Goal: Task Accomplishment & Management: Complete application form

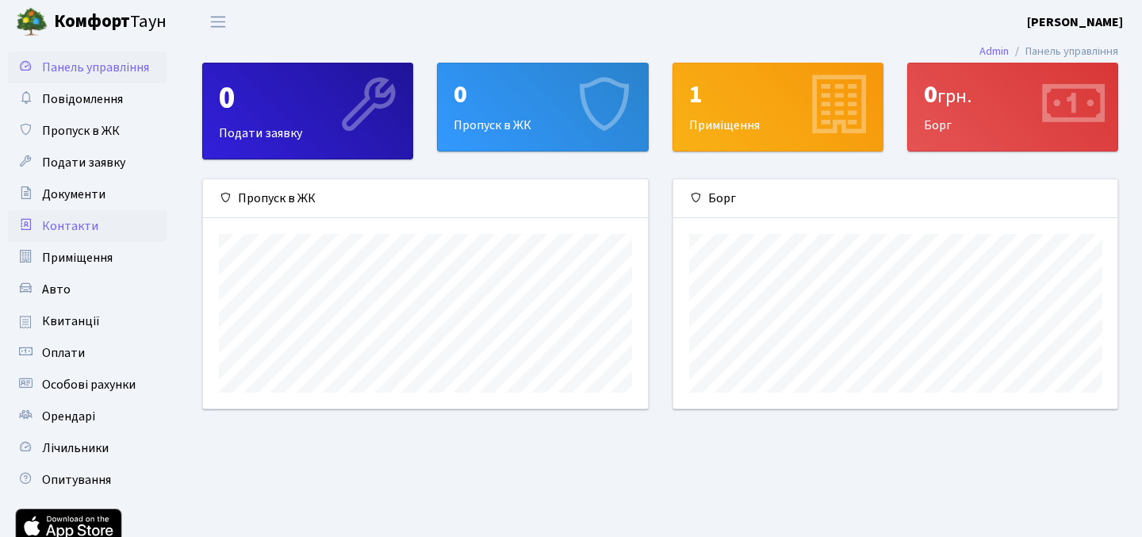
click at [100, 219] on link "Контакти" at bounding box center [87, 226] width 159 height 32
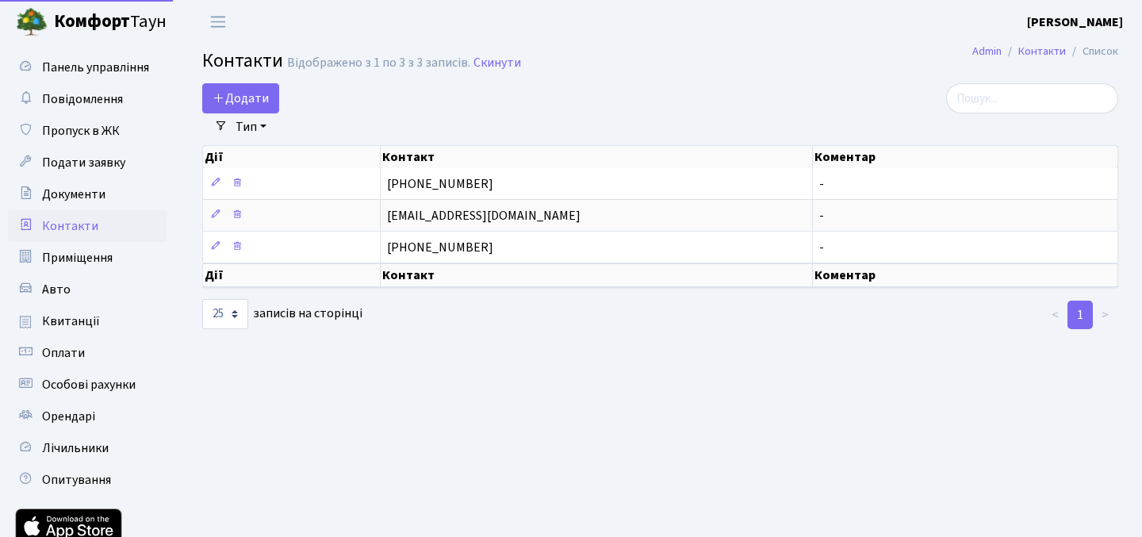
select select "25"
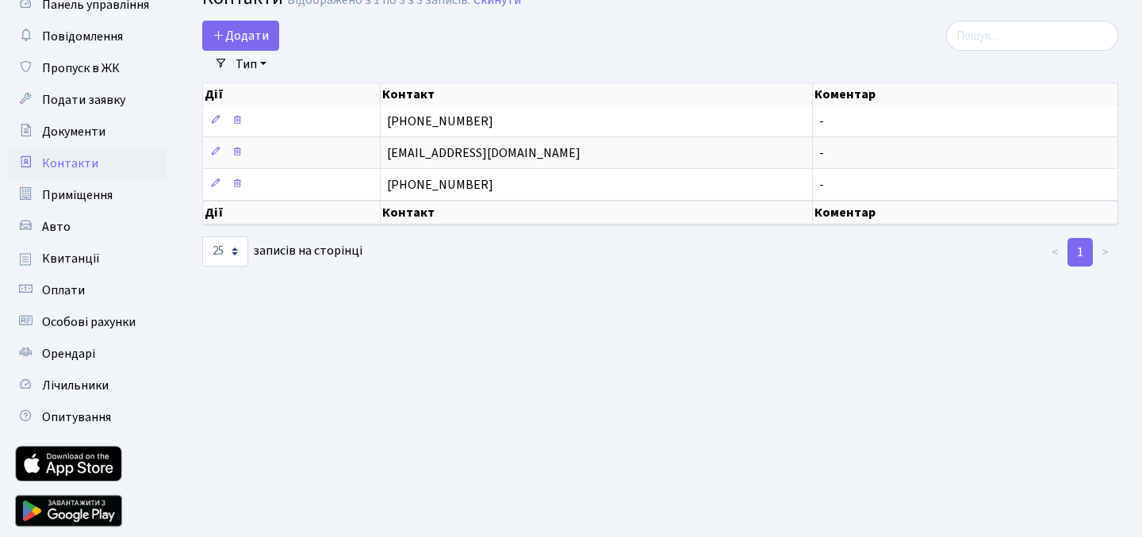
scroll to position [74, 0]
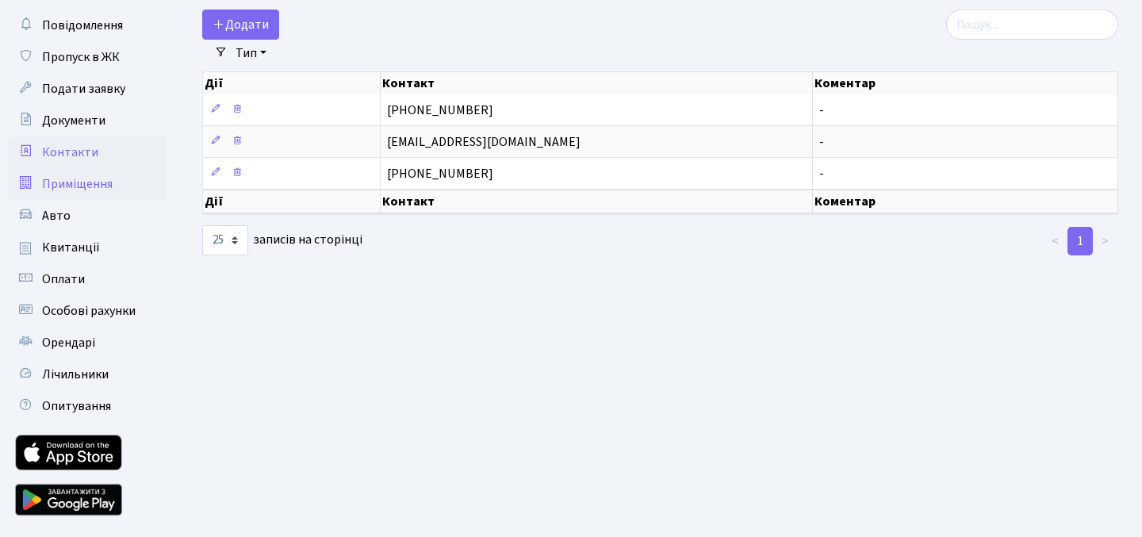
click at [90, 185] on span "Приміщення" at bounding box center [77, 183] width 71 height 17
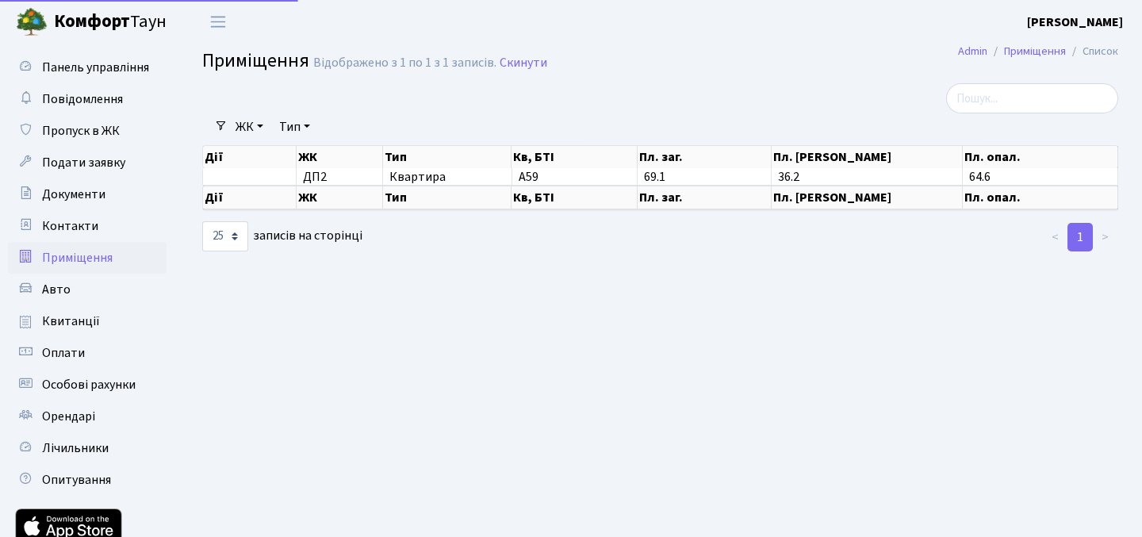
select select "25"
click at [111, 128] on span "Пропуск в ЖК" at bounding box center [81, 130] width 78 height 17
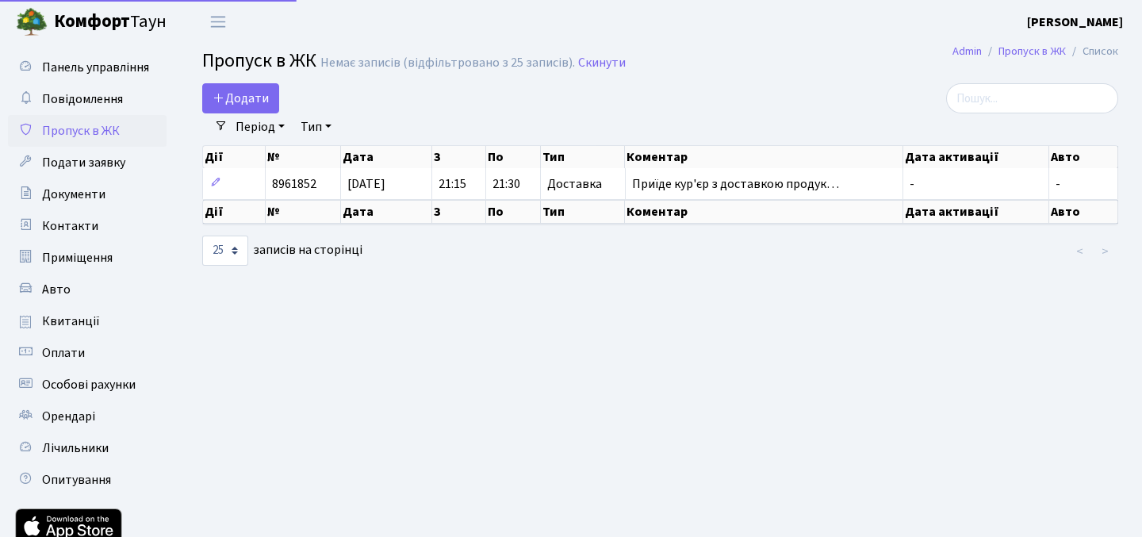
select select "25"
click at [264, 101] on span "Додати" at bounding box center [240, 98] width 56 height 17
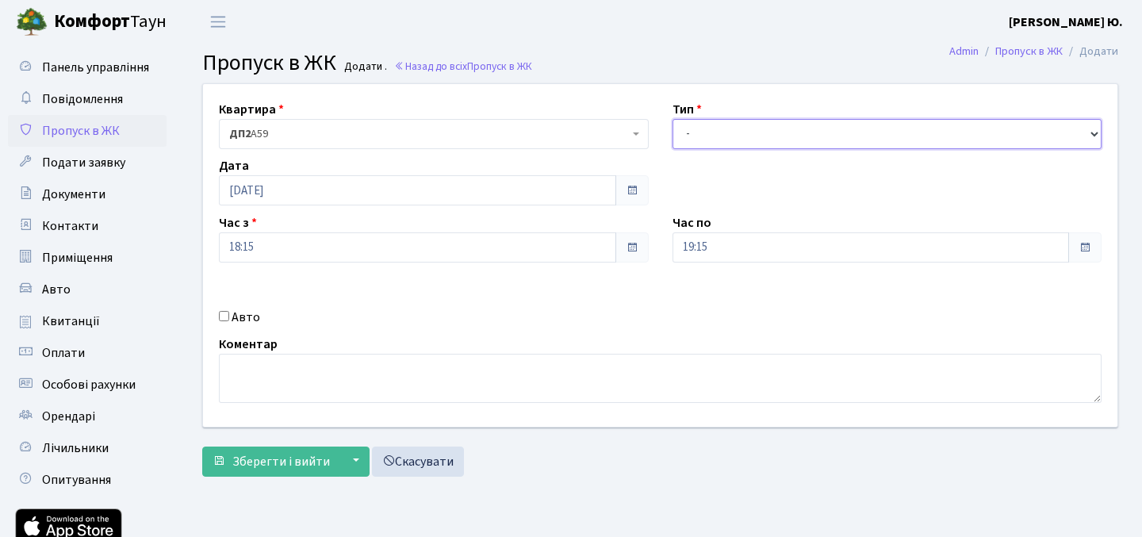
click at [750, 142] on select "- Доставка Таксі Гості Сервіс" at bounding box center [887, 134] width 430 height 30
select select "1"
click at [672, 119] on select "- Доставка Таксі Гості Сервіс" at bounding box center [887, 134] width 430 height 30
click at [625, 246] on span at bounding box center [631, 247] width 13 height 13
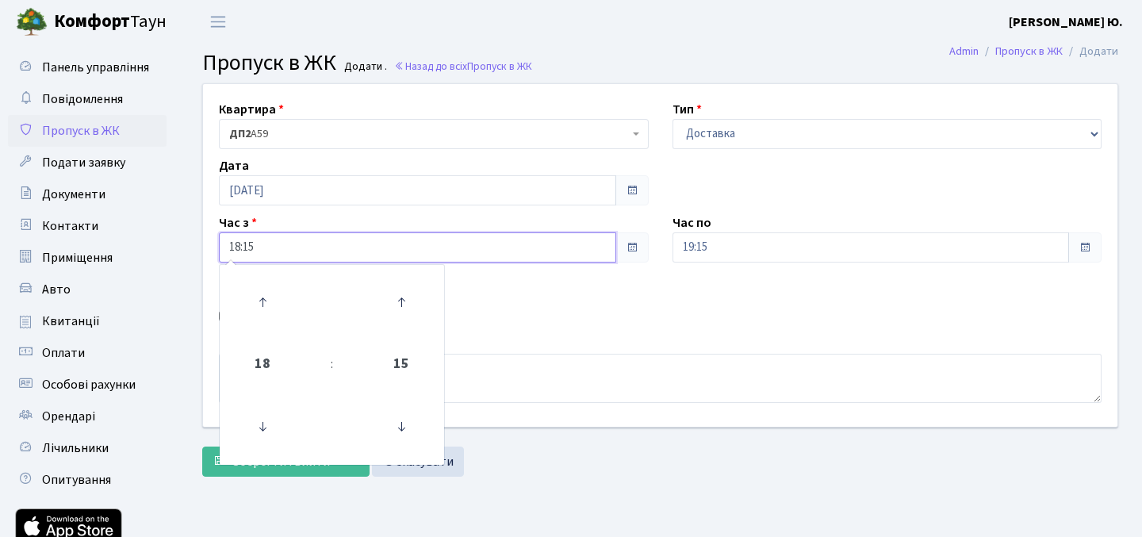
click at [573, 251] on input "18:15" at bounding box center [417, 247] width 397 height 30
click at [406, 304] on icon at bounding box center [401, 302] width 43 height 43
click at [409, 434] on icon at bounding box center [401, 426] width 43 height 43
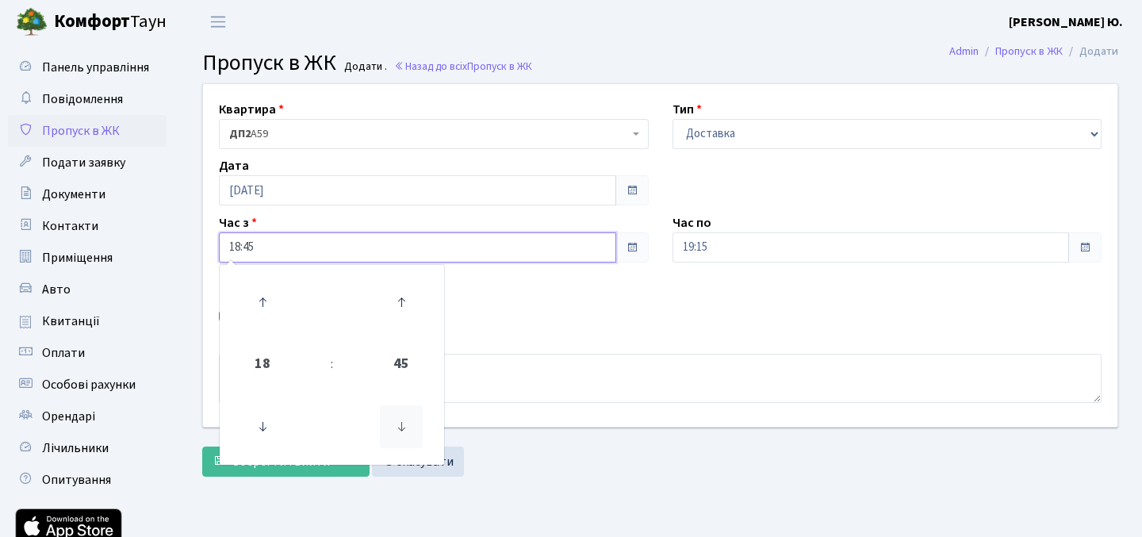
click at [409, 434] on icon at bounding box center [401, 426] width 43 height 43
type input "18:30"
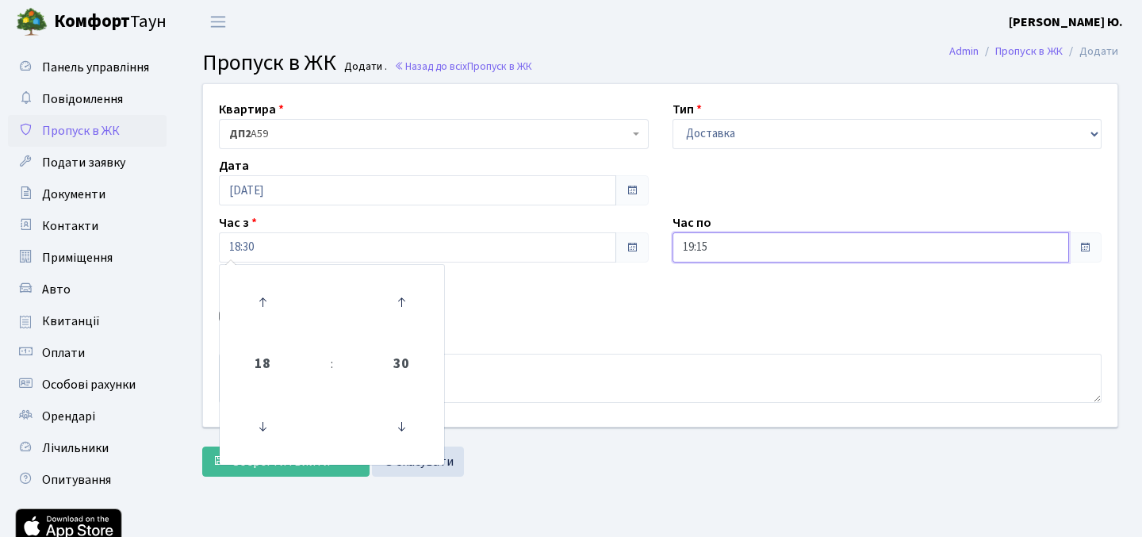
click at [974, 254] on input "19:15" at bounding box center [870, 247] width 397 height 30
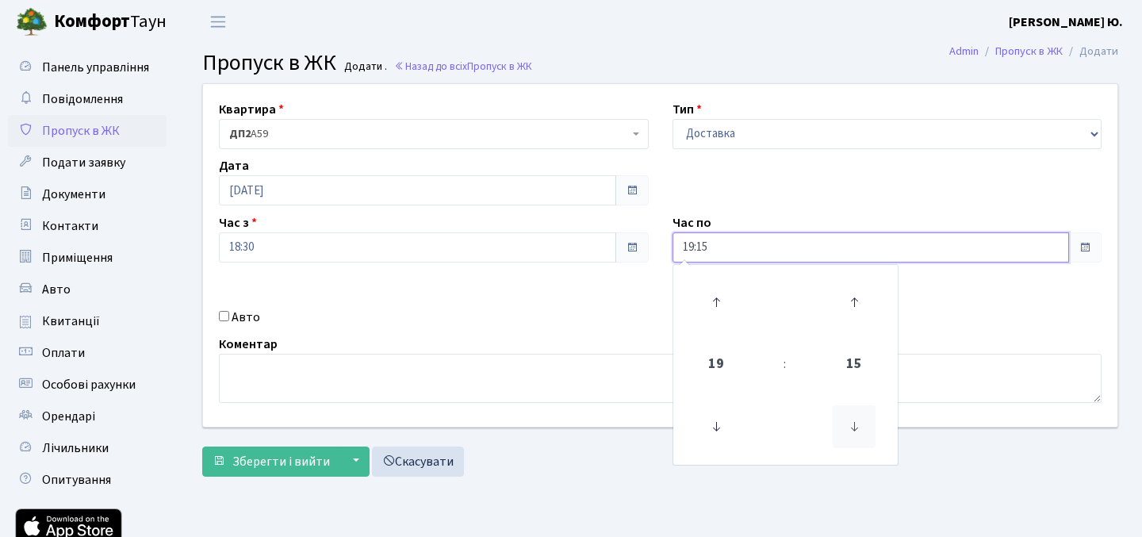
click at [855, 430] on icon at bounding box center [853, 426] width 43 height 43
click at [854, 304] on icon at bounding box center [853, 302] width 43 height 43
type input "19:00"
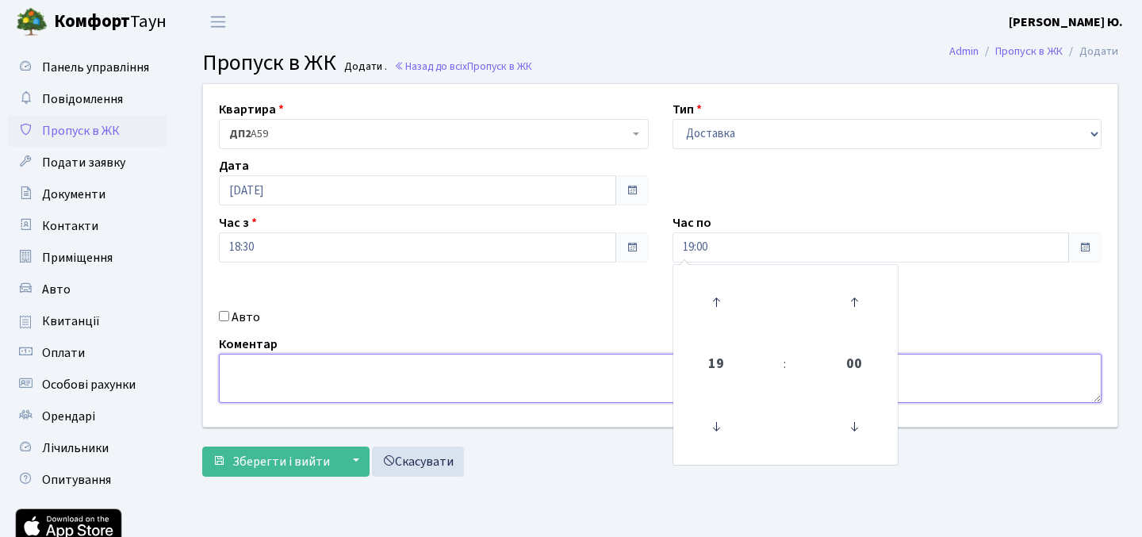
click at [532, 382] on textarea at bounding box center [660, 378] width 882 height 49
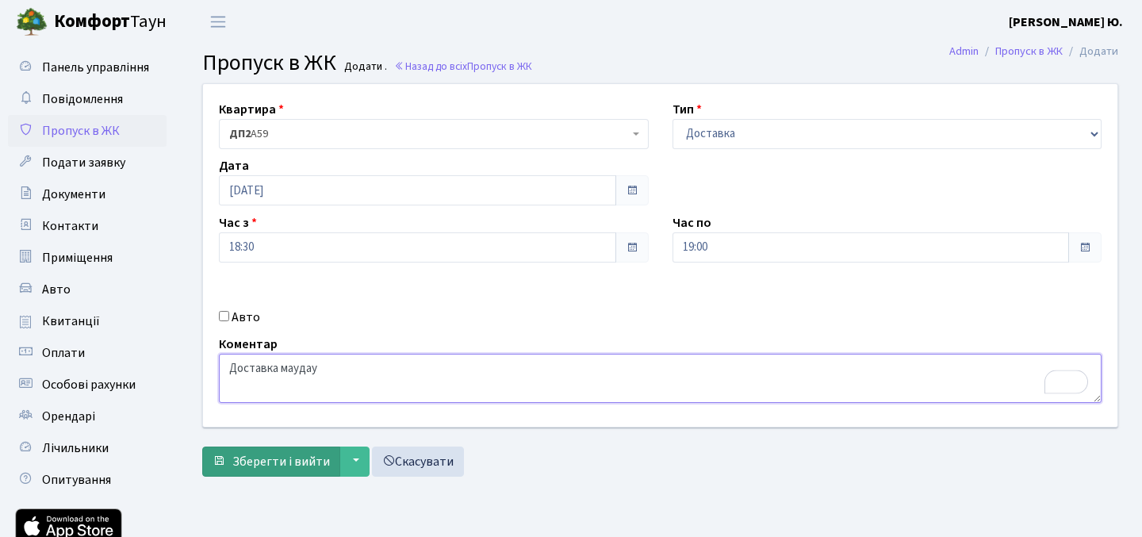
type textarea "Доставка маудау"
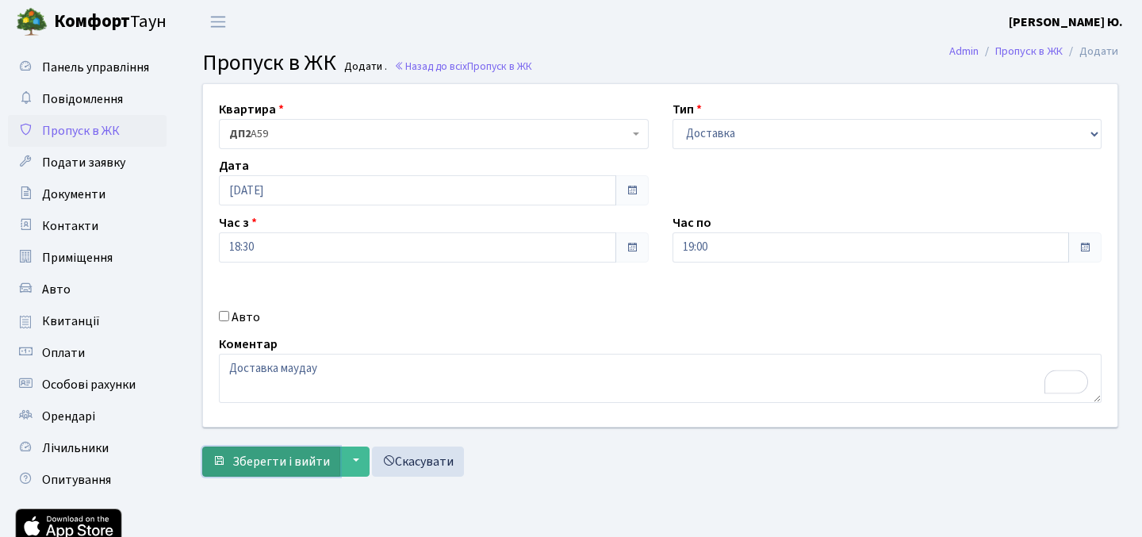
click at [295, 465] on span "Зберегти і вийти" at bounding box center [281, 461] width 98 height 17
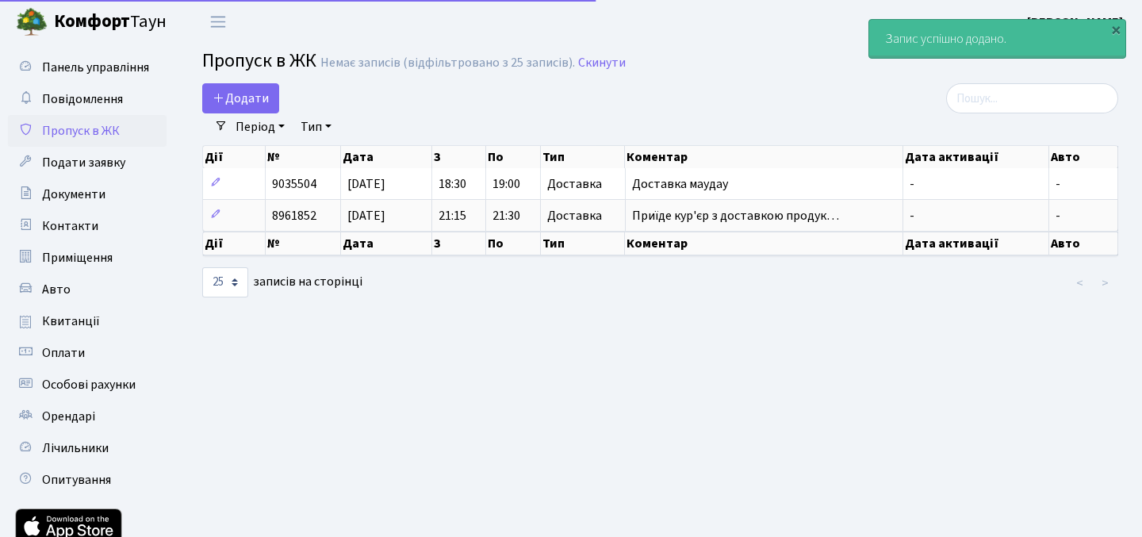
select select "25"
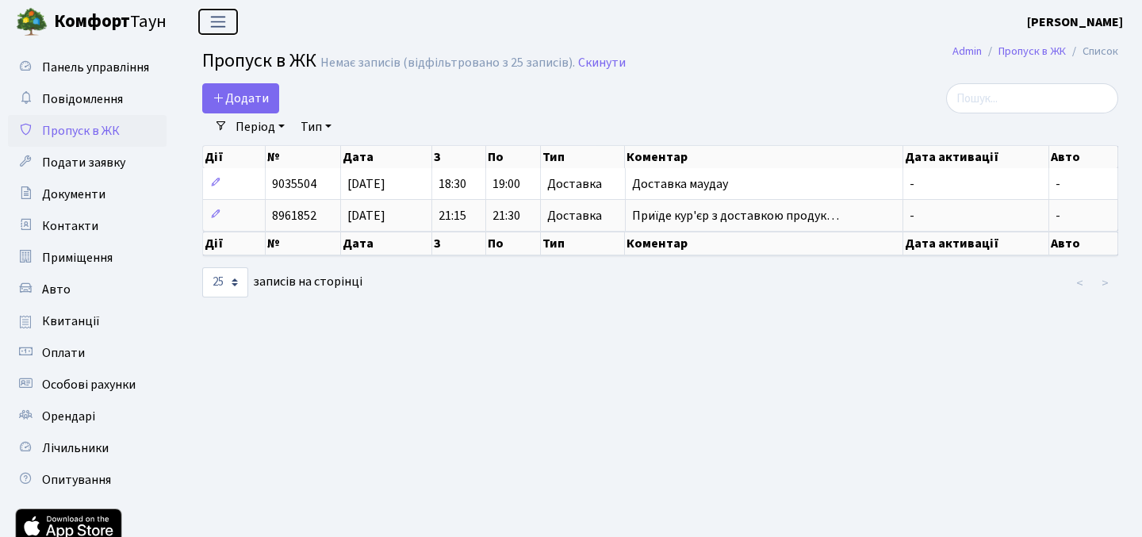
click at [224, 27] on span "Переключити навігацію" at bounding box center [218, 22] width 24 height 18
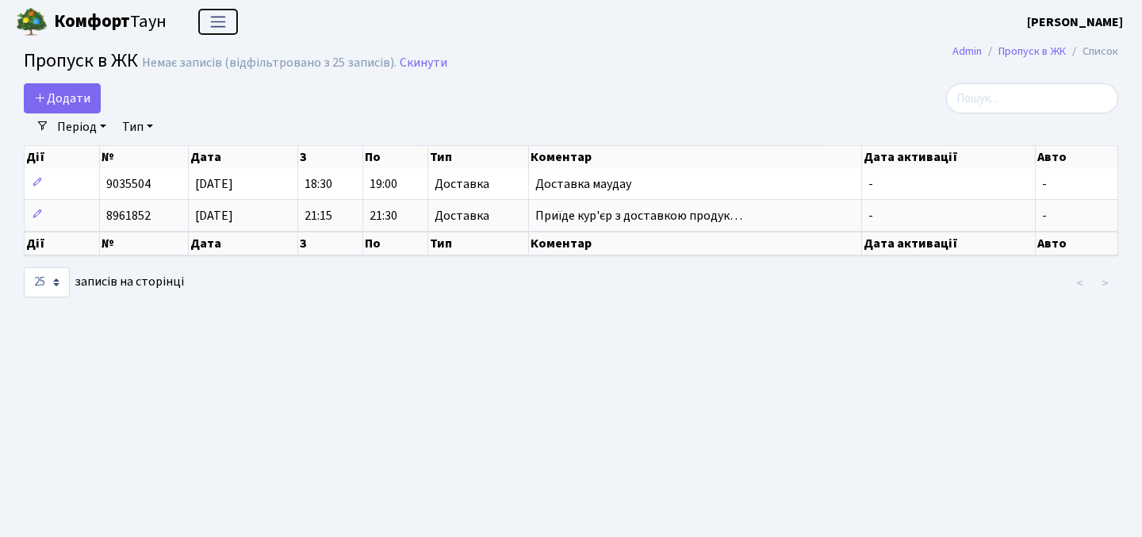
click at [224, 27] on span "Переключити навігацію" at bounding box center [218, 22] width 24 height 18
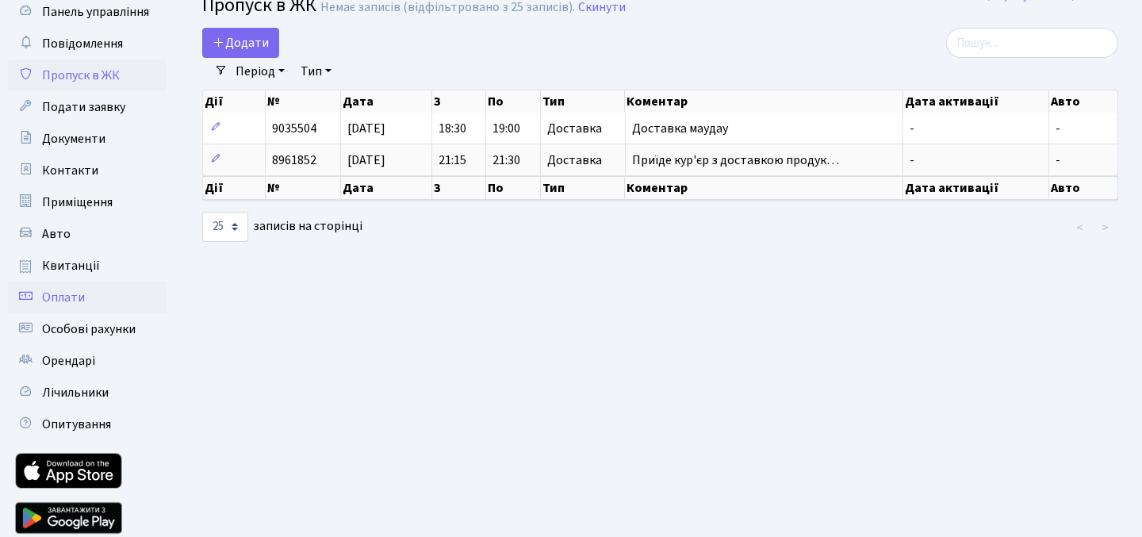
scroll to position [45, 0]
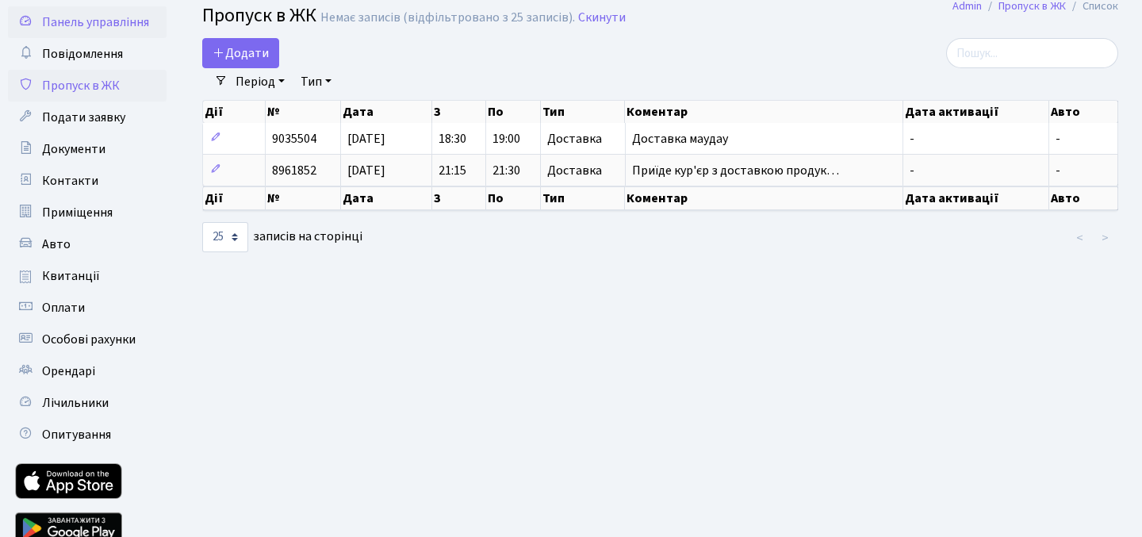
click at [112, 23] on span "Панель управління" at bounding box center [95, 21] width 107 height 17
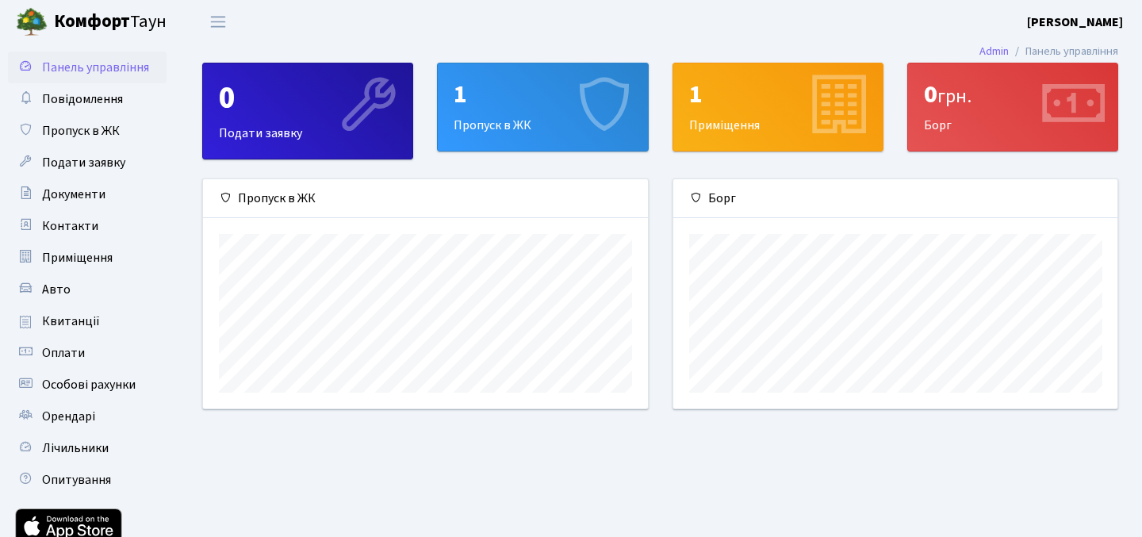
scroll to position [229, 444]
click at [366, 113] on icon at bounding box center [366, 106] width 75 height 75
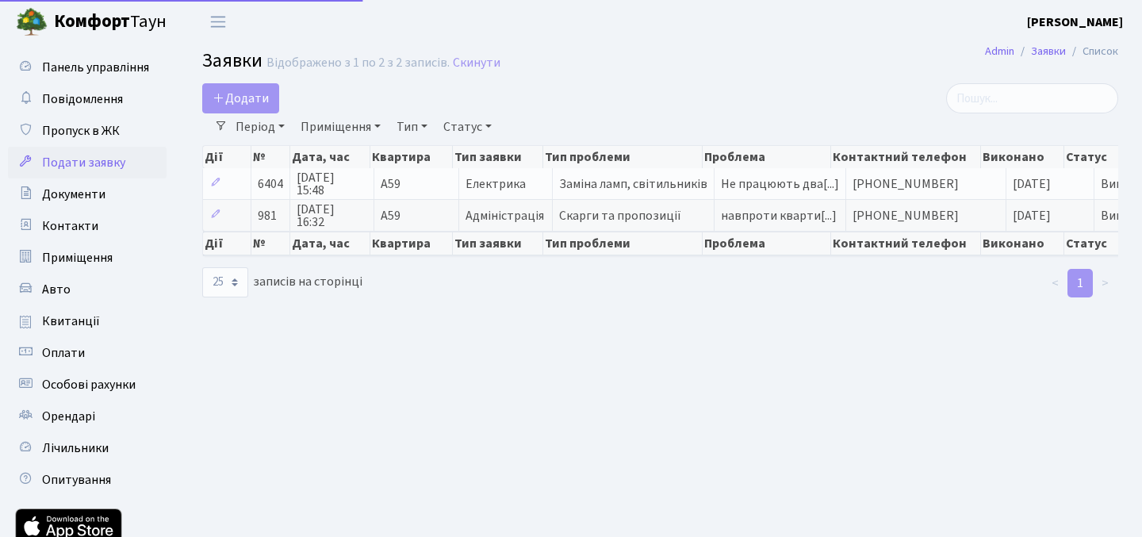
select select "25"
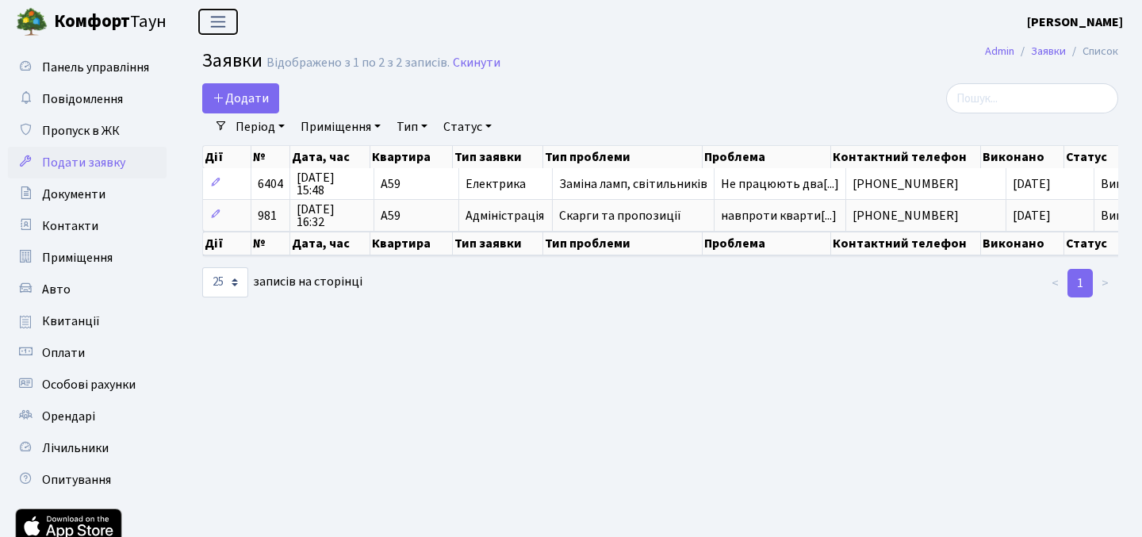
click at [220, 10] on button "Переключити навігацію" at bounding box center [218, 22] width 40 height 26
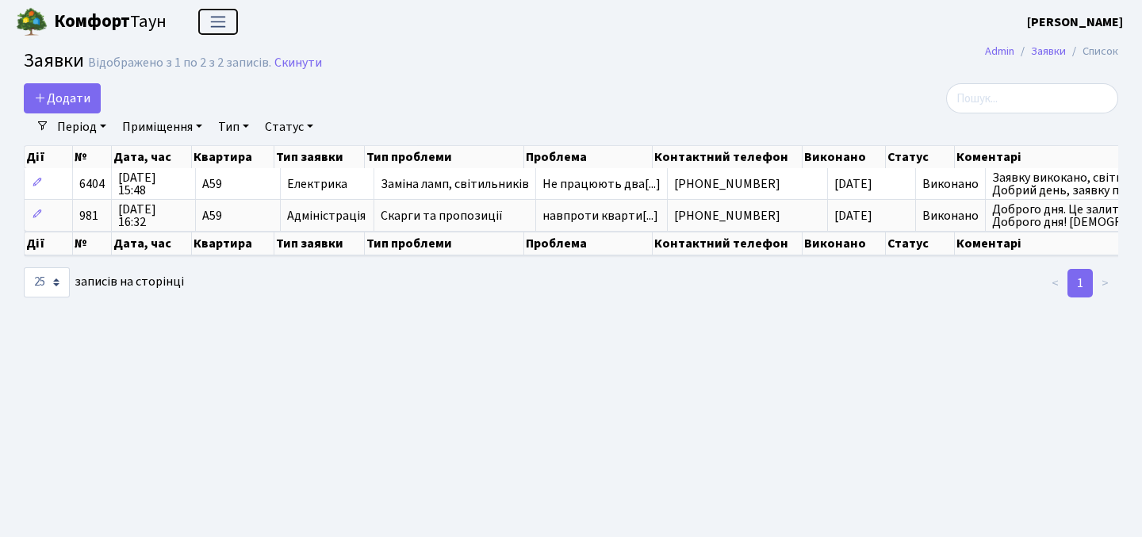
click at [220, 10] on button "Переключити навігацію" at bounding box center [218, 22] width 40 height 26
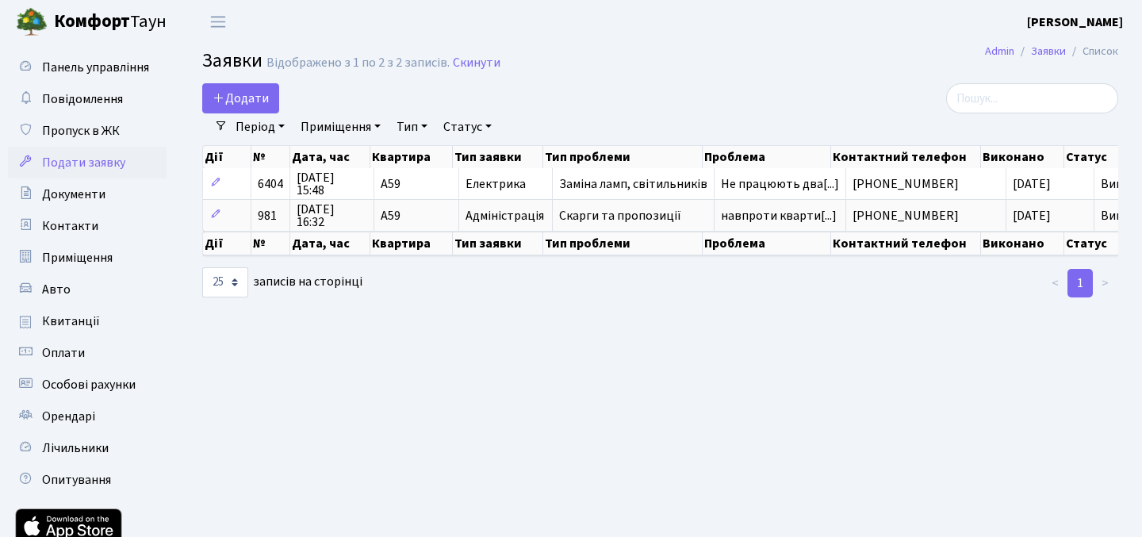
click at [75, 28] on b "Комфорт" at bounding box center [92, 21] width 76 height 25
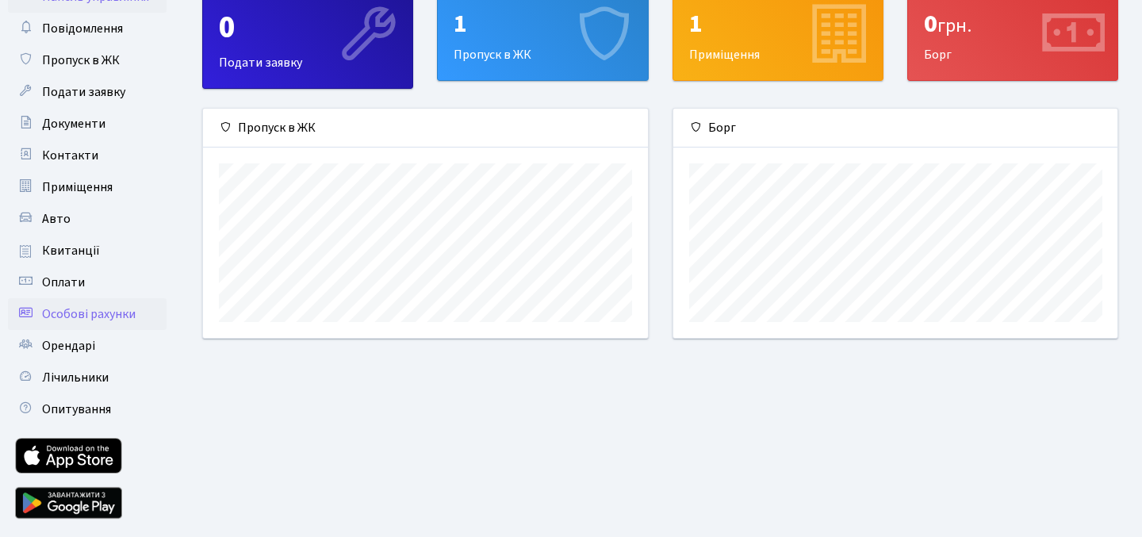
scroll to position [113, 0]
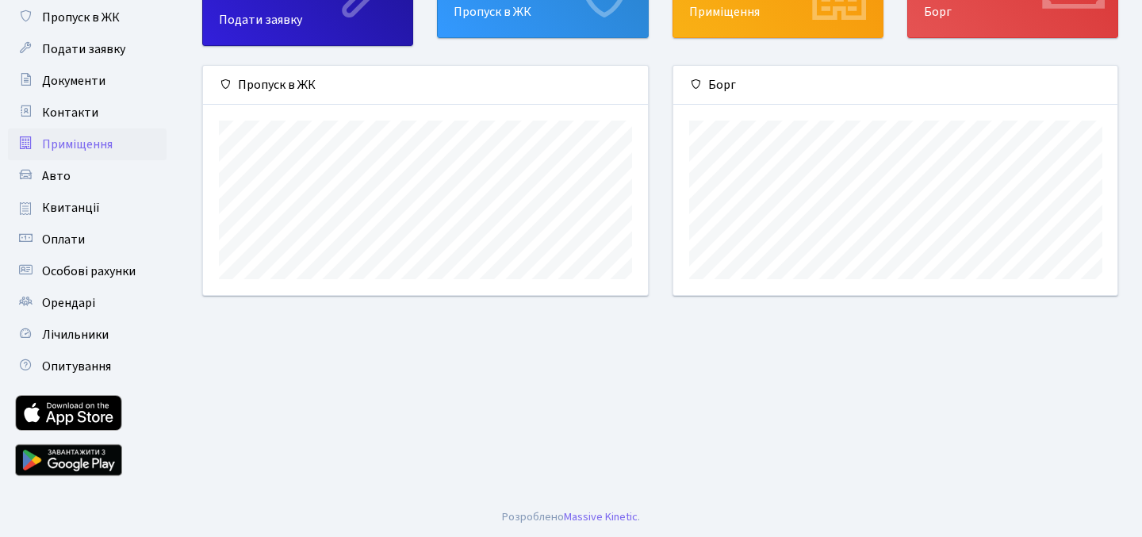
click at [105, 143] on span "Приміщення" at bounding box center [77, 144] width 71 height 17
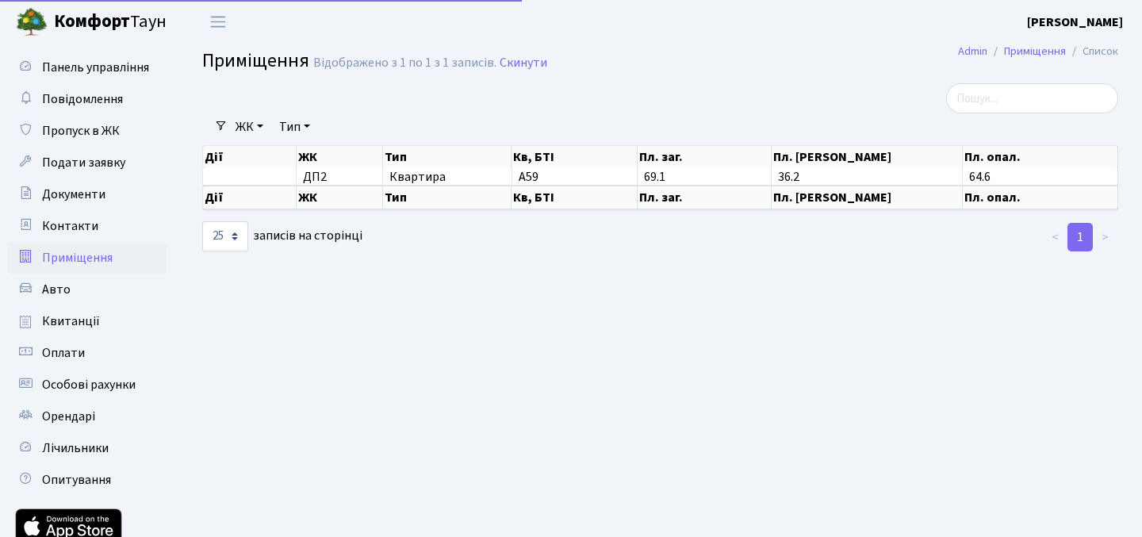
select select "25"
click at [94, 219] on span "Контакти" at bounding box center [70, 225] width 56 height 17
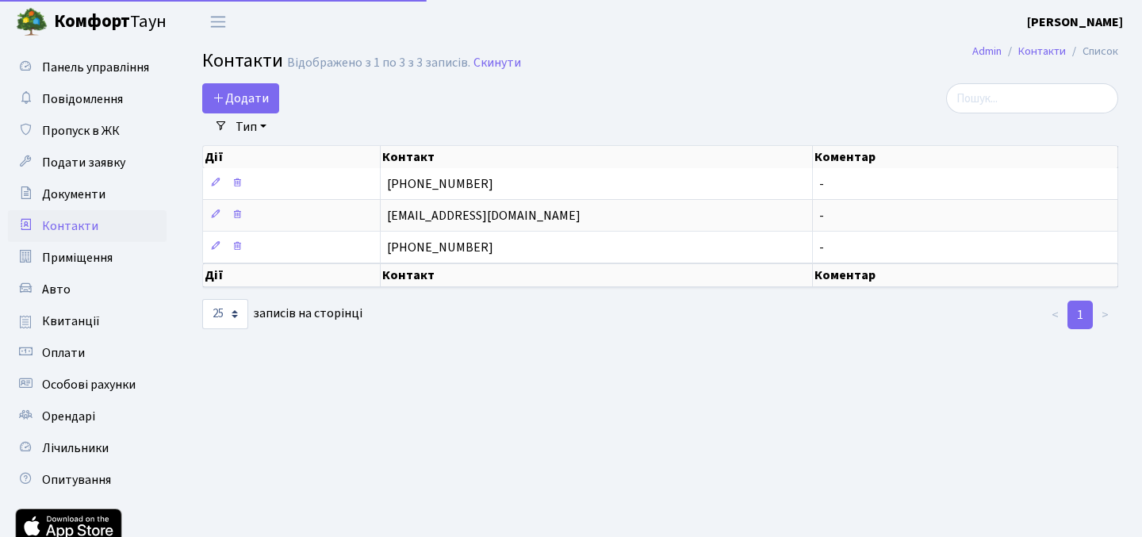
select select "25"
click at [94, 194] on span "Документи" at bounding box center [73, 193] width 63 height 17
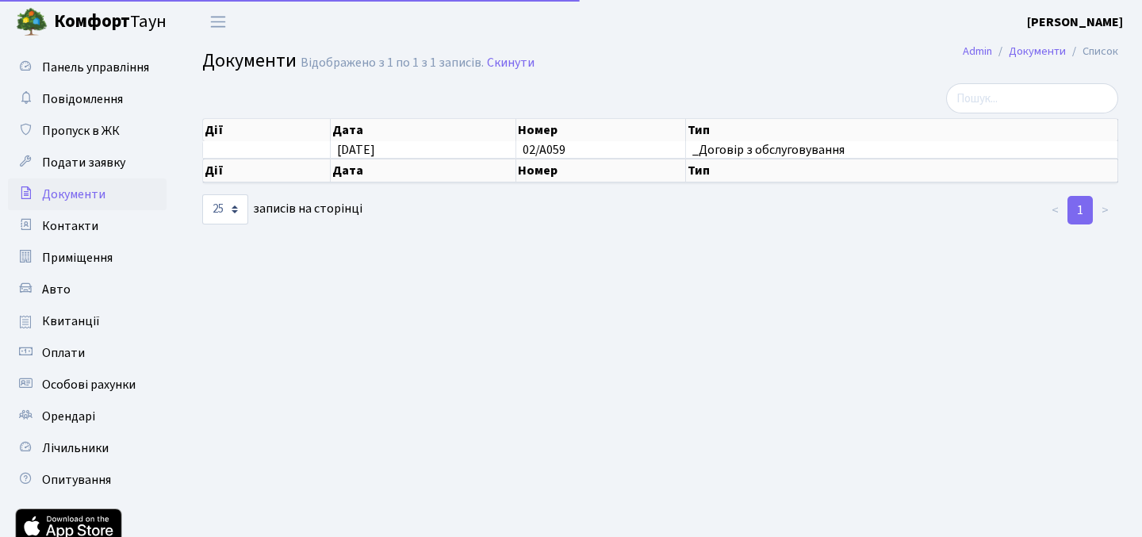
select select "25"
click at [103, 172] on link "Подати заявку" at bounding box center [87, 163] width 159 height 32
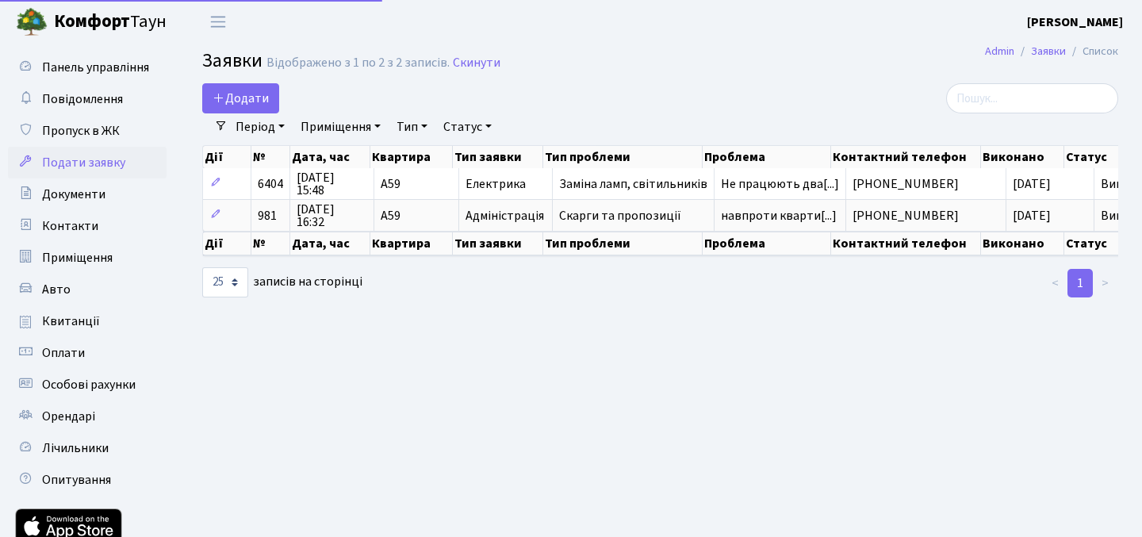
select select "25"
click at [96, 138] on span "Пропуск в ЖК" at bounding box center [81, 130] width 78 height 17
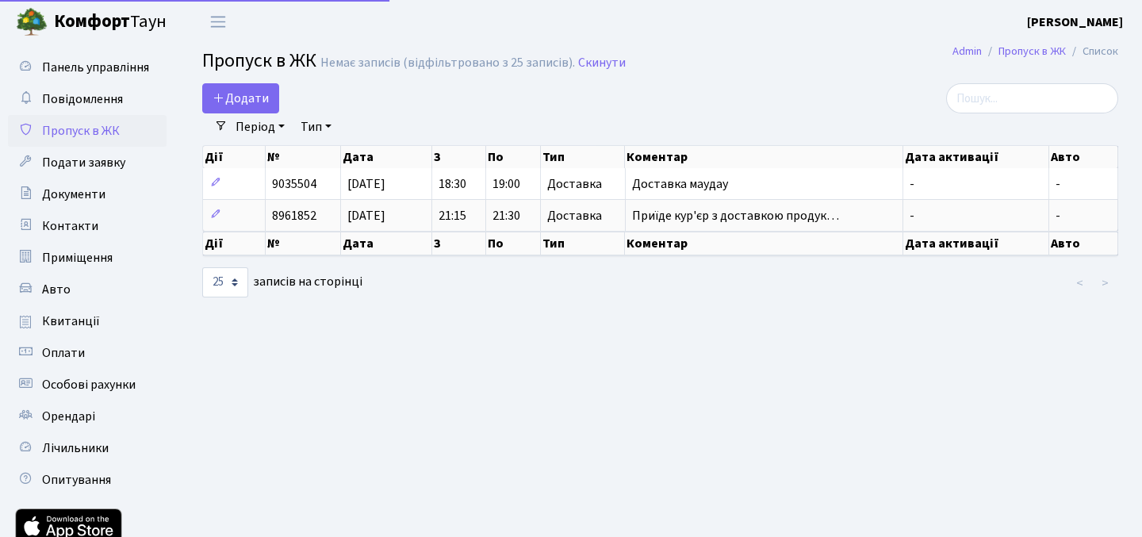
select select "25"
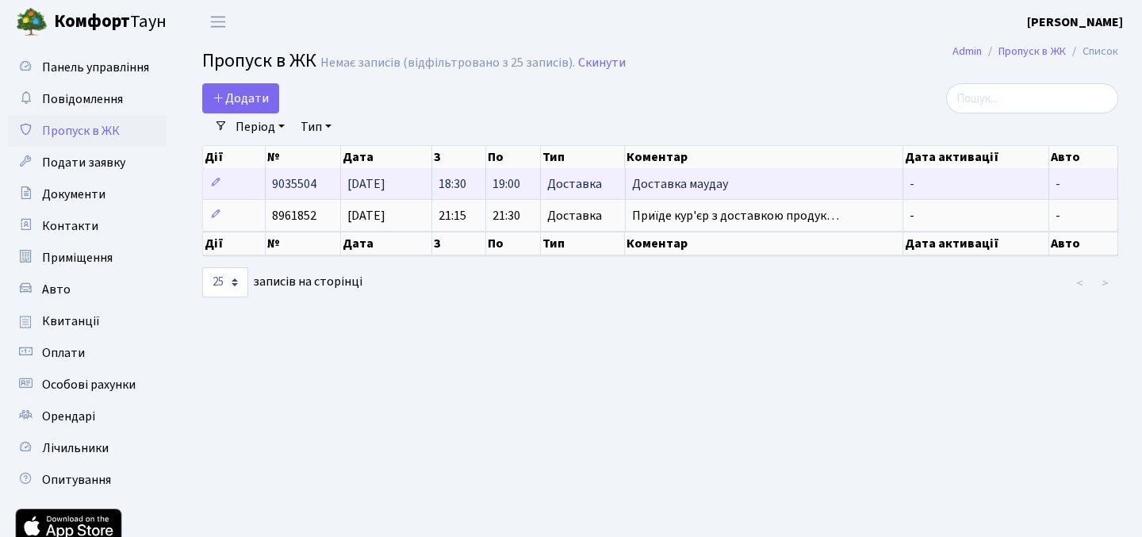
click at [284, 183] on span "9035504" at bounding box center [294, 183] width 44 height 17
